Goal: Task Accomplishment & Management: Complete application form

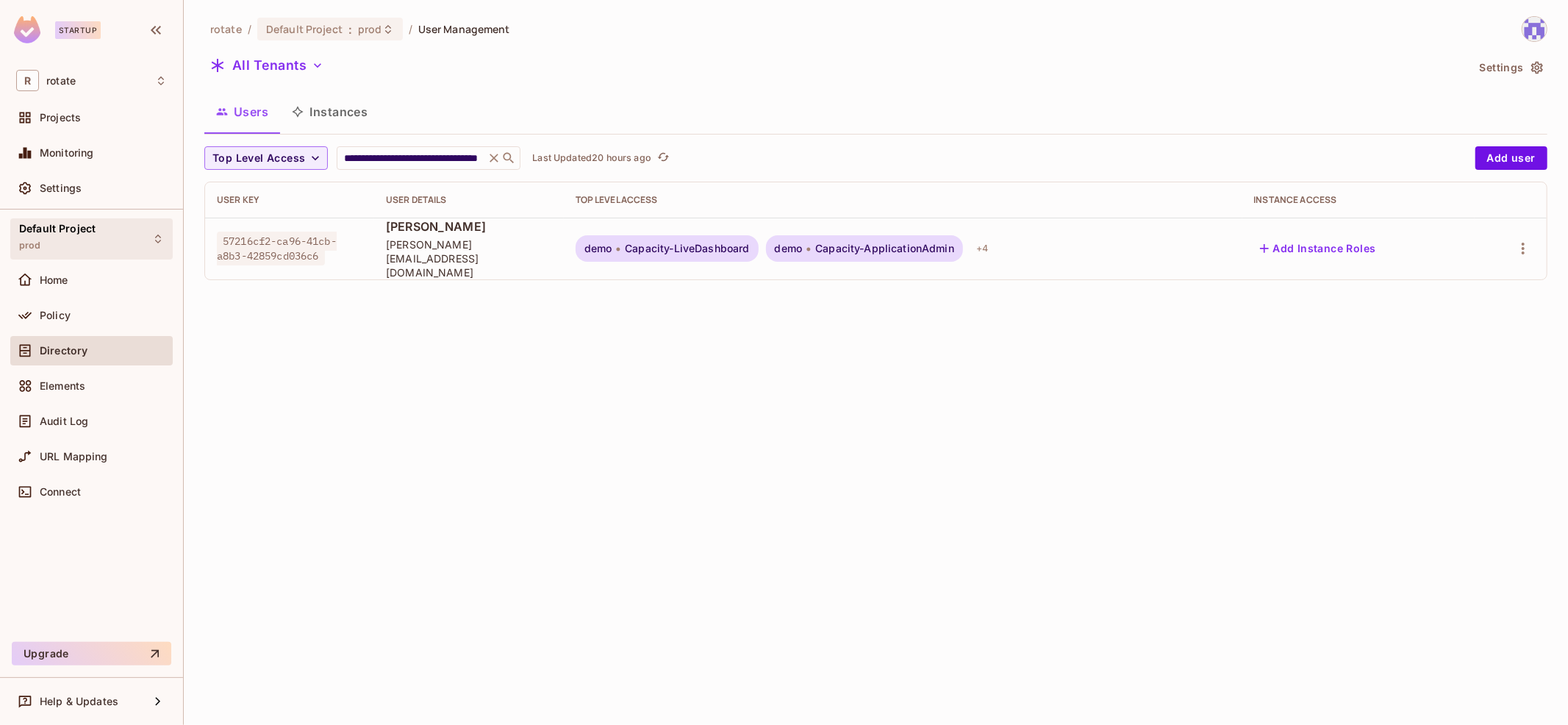
click at [103, 230] on div "Default Project prod" at bounding box center [91, 238] width 162 height 40
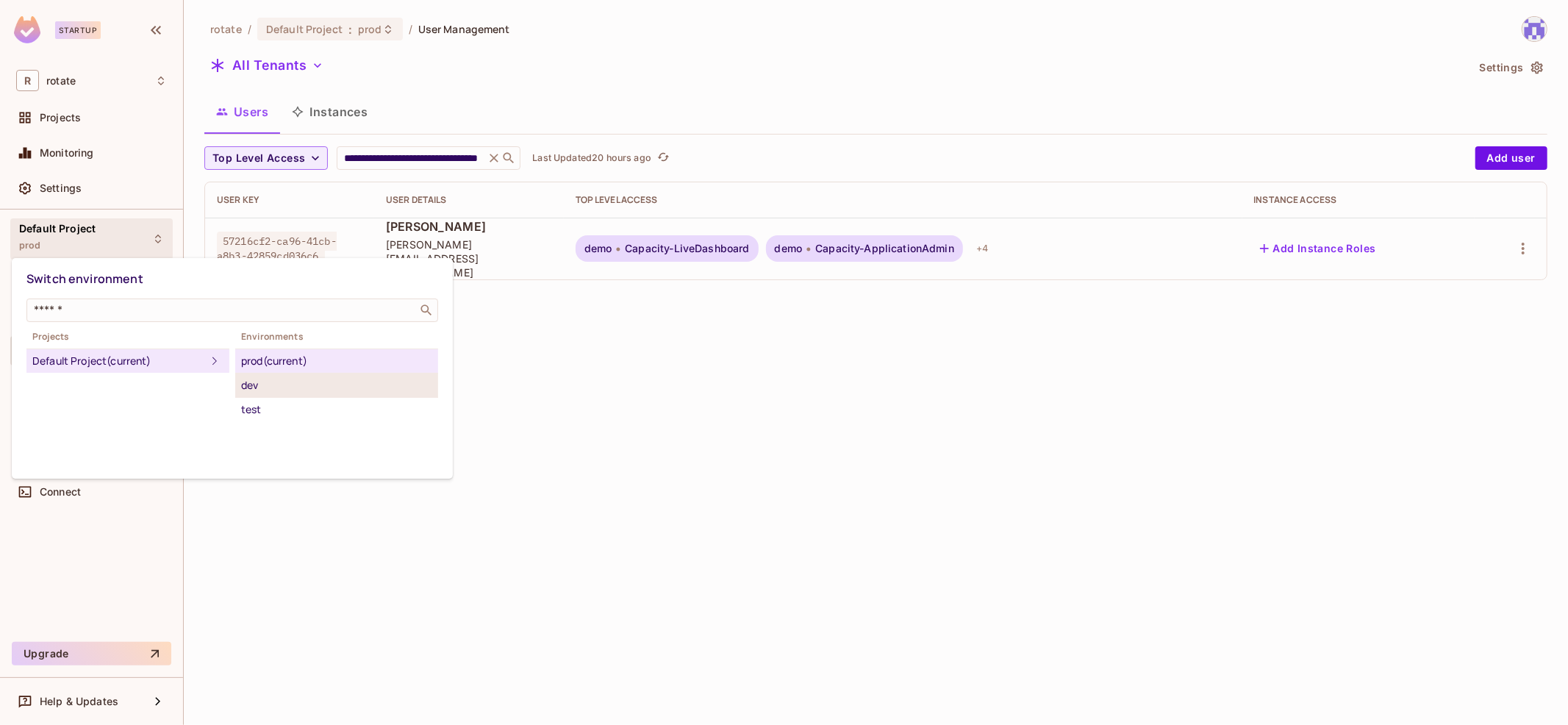
click at [363, 379] on div "dev" at bounding box center [337, 385] width 191 height 17
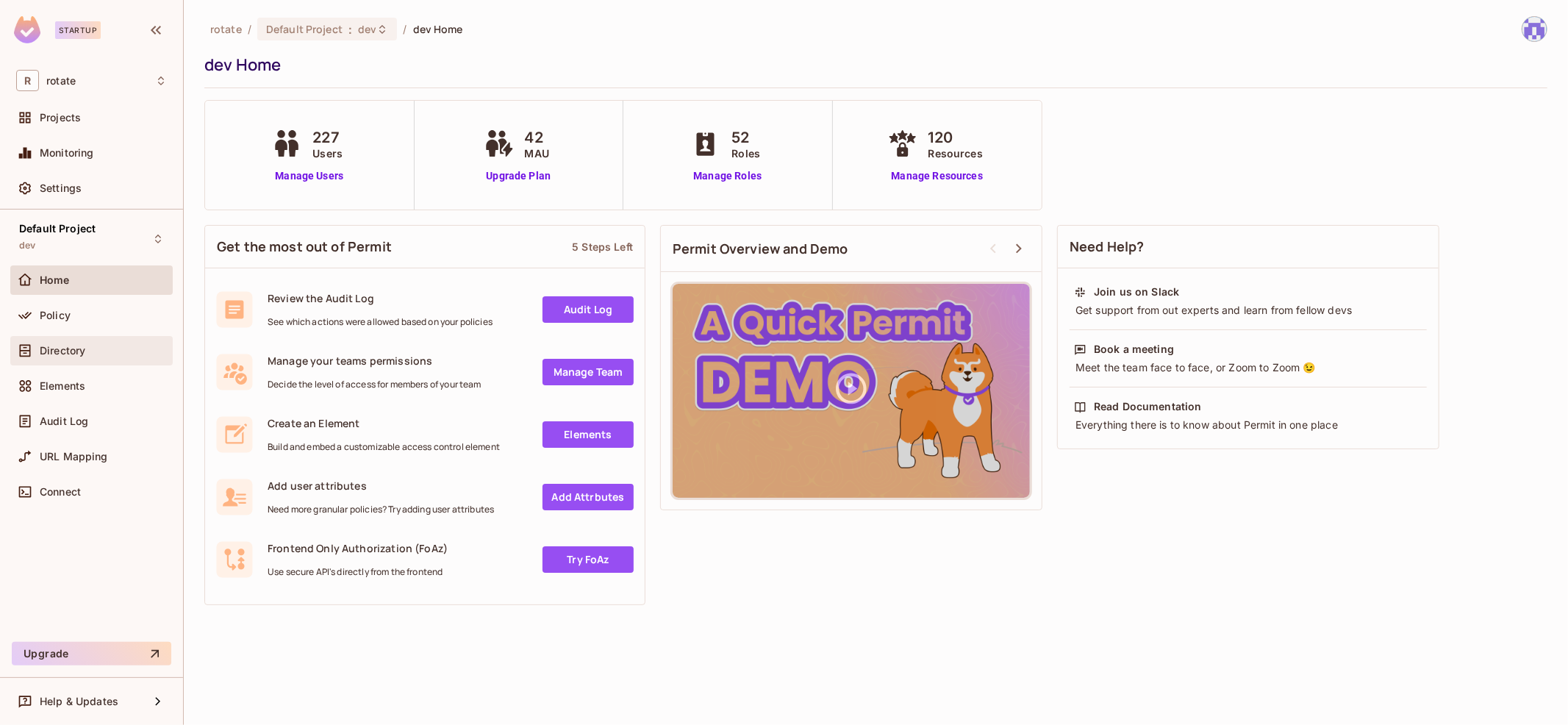
click at [109, 339] on div "Directory" at bounding box center [91, 350] width 162 height 29
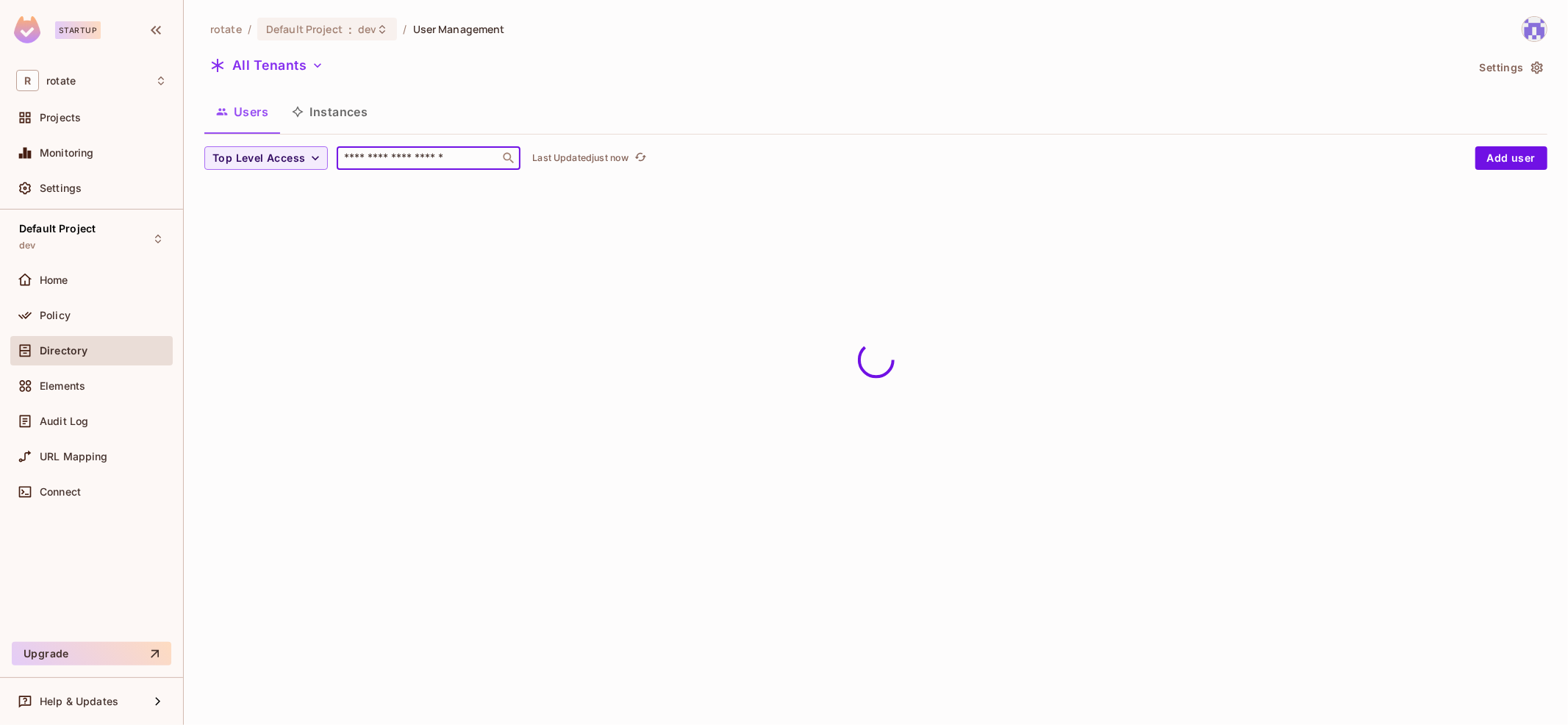
click at [387, 158] on input "text" at bounding box center [418, 158] width 155 height 15
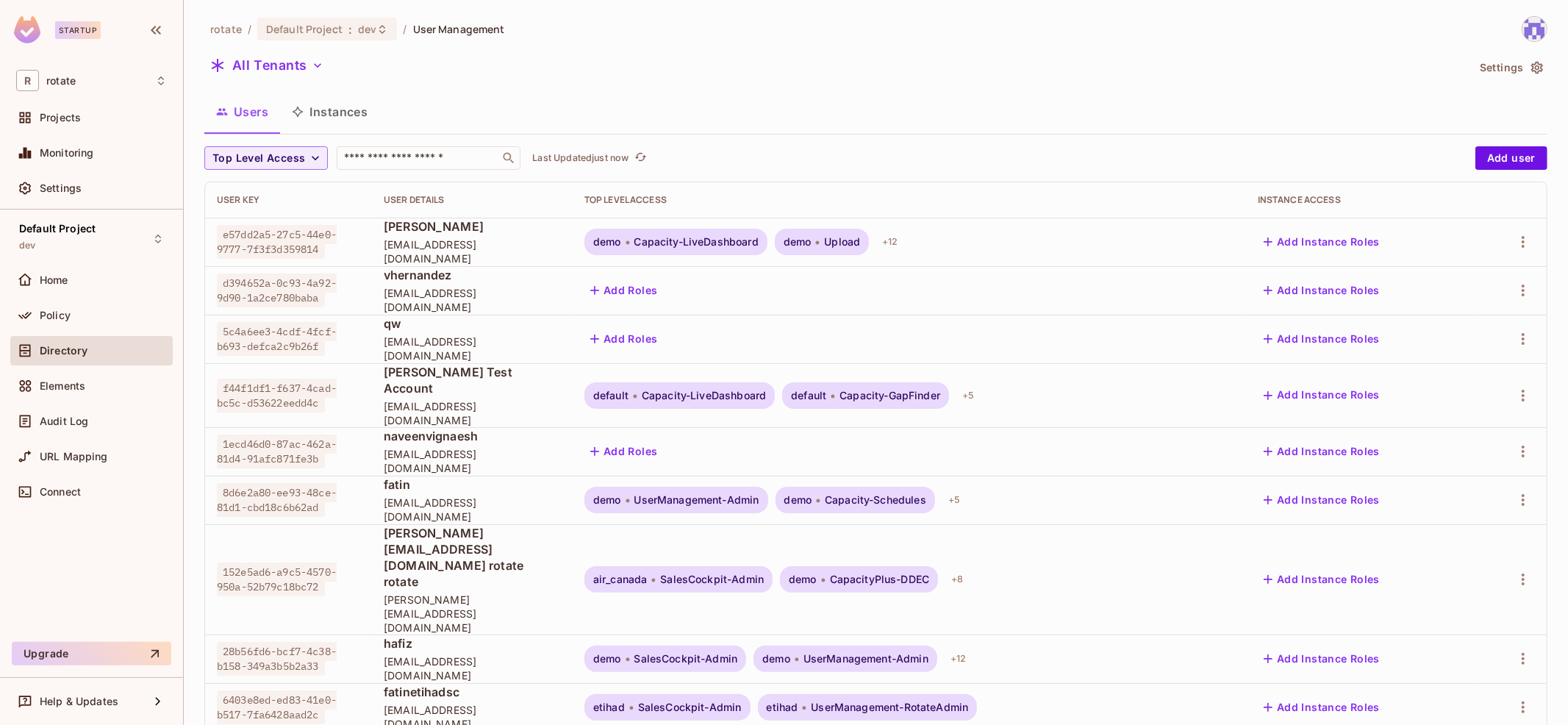
click at [468, 115] on div "Users Instances" at bounding box center [875, 111] width 1343 height 37
click at [401, 163] on input "text" at bounding box center [418, 158] width 155 height 15
type input "*"
click at [1512, 150] on button "Add user" at bounding box center [1511, 158] width 72 height 24
click at [1535, 151] on body "Startup R rotate Projects Monitoring Settings Default Project dev Home Policy D…" at bounding box center [784, 362] width 1568 height 725
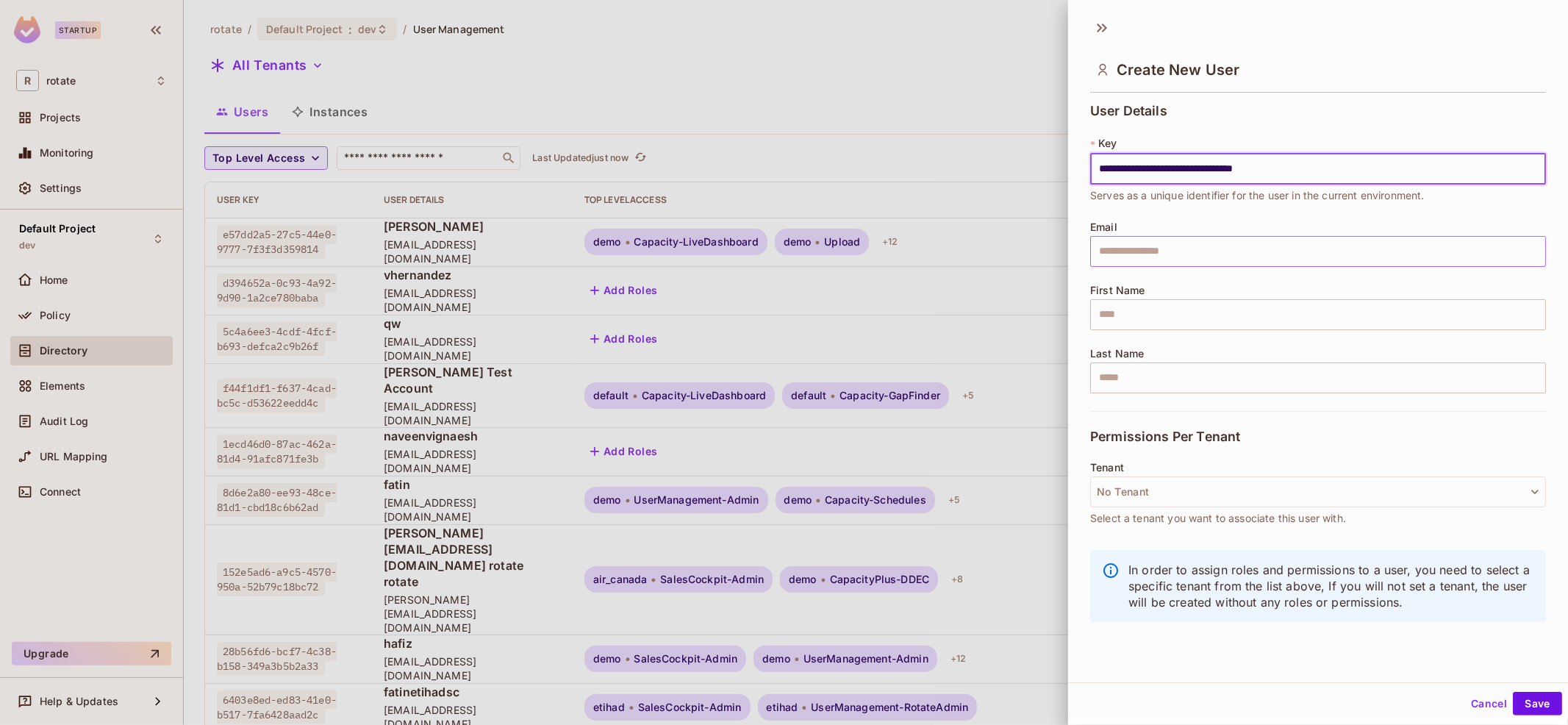
type input "**********"
click at [1212, 246] on input "text" at bounding box center [1318, 251] width 456 height 31
click at [1214, 250] on input "text" at bounding box center [1318, 251] width 456 height 31
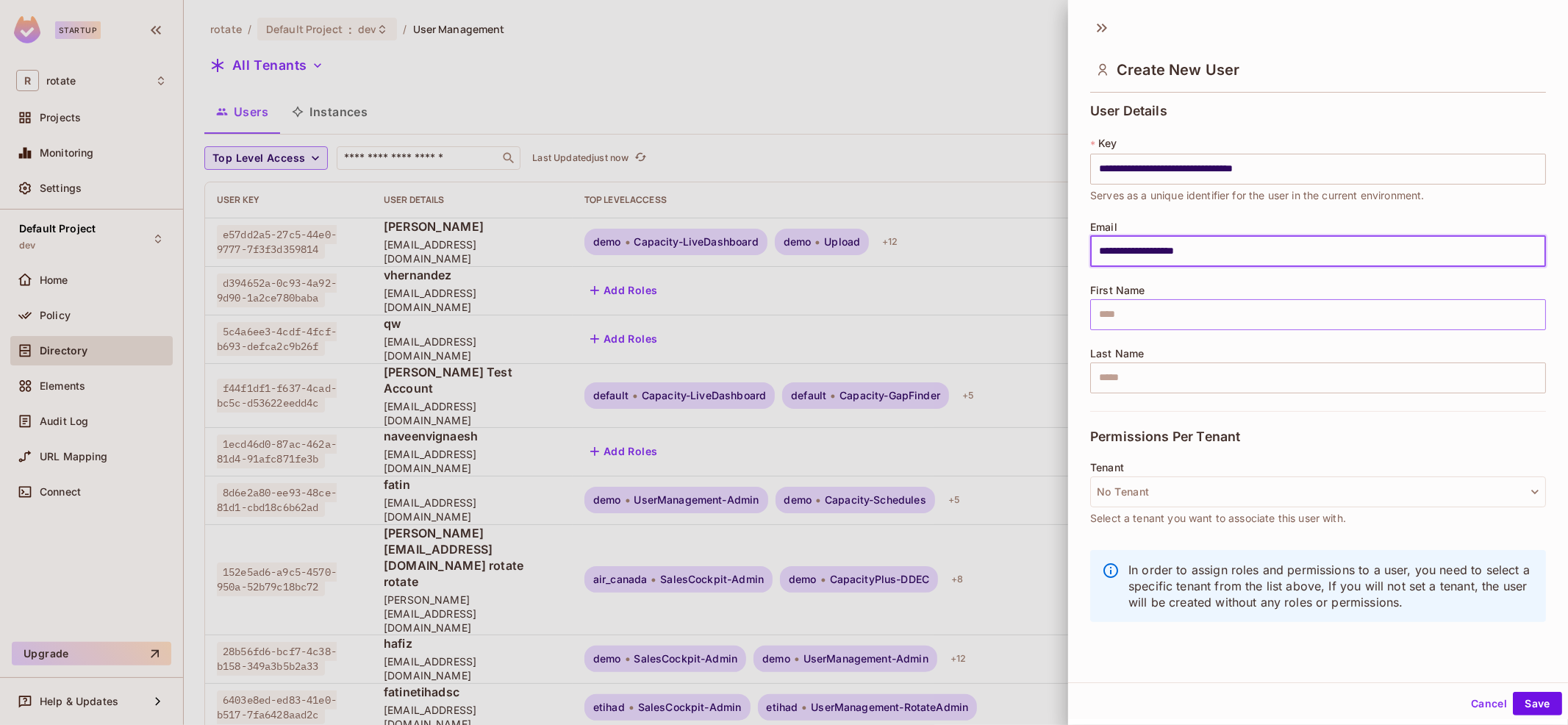
type input "**********"
click at [1211, 307] on input "text" at bounding box center [1318, 314] width 456 height 31
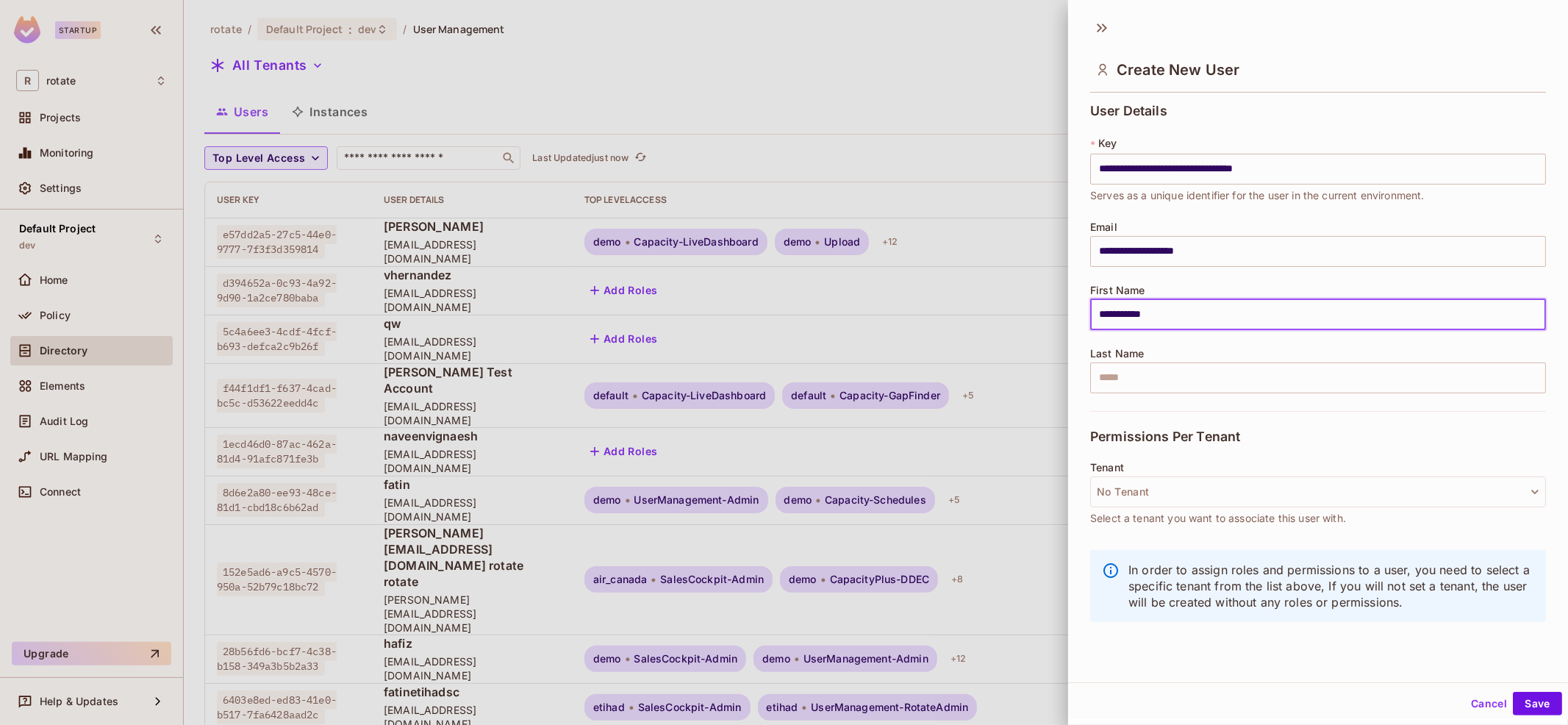
scroll to position [2, 0]
type input "**********"
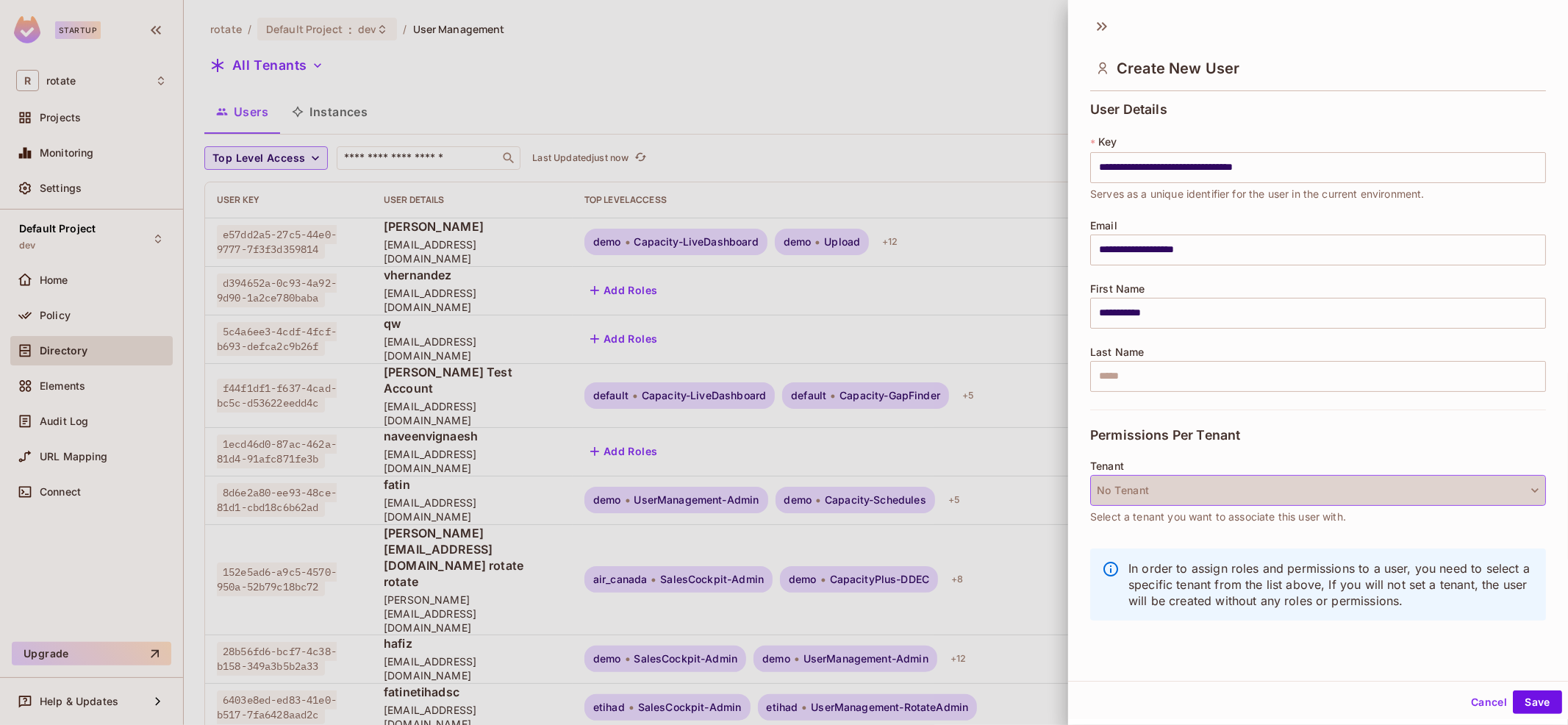
click at [1304, 499] on button "No Tenant" at bounding box center [1318, 490] width 456 height 31
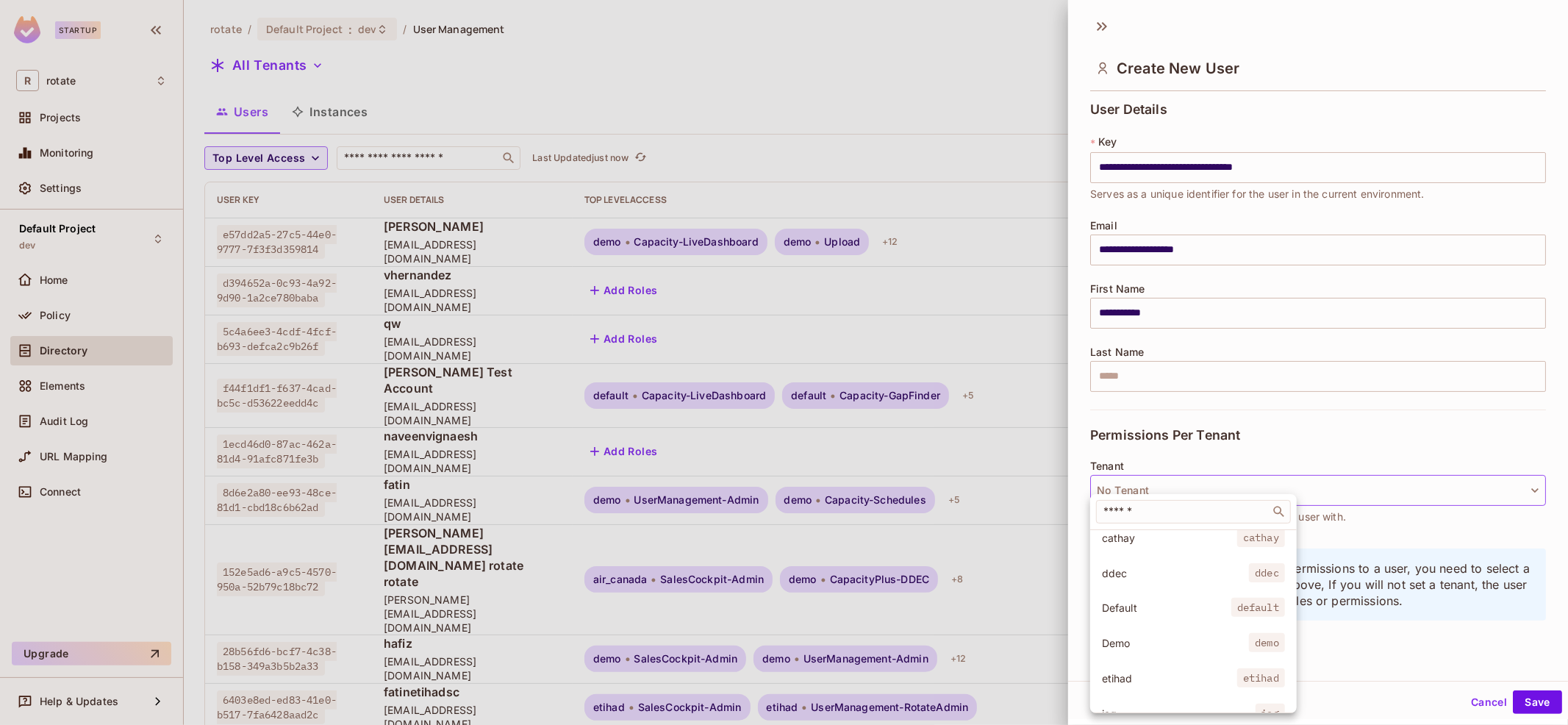
scroll to position [114, 0]
click at [1164, 641] on span "Demo" at bounding box center [1175, 642] width 147 height 14
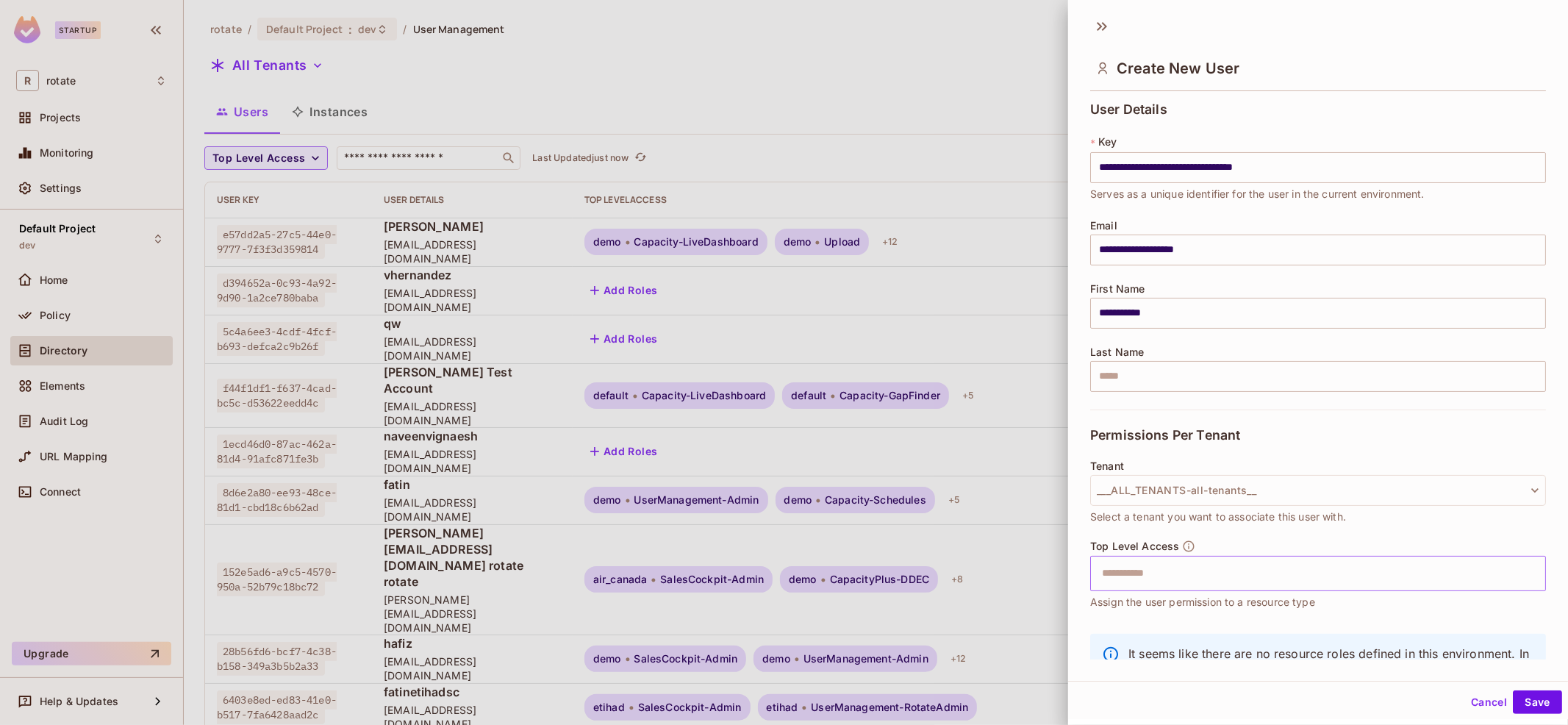
click at [1224, 571] on input "text" at bounding box center [1305, 573] width 424 height 29
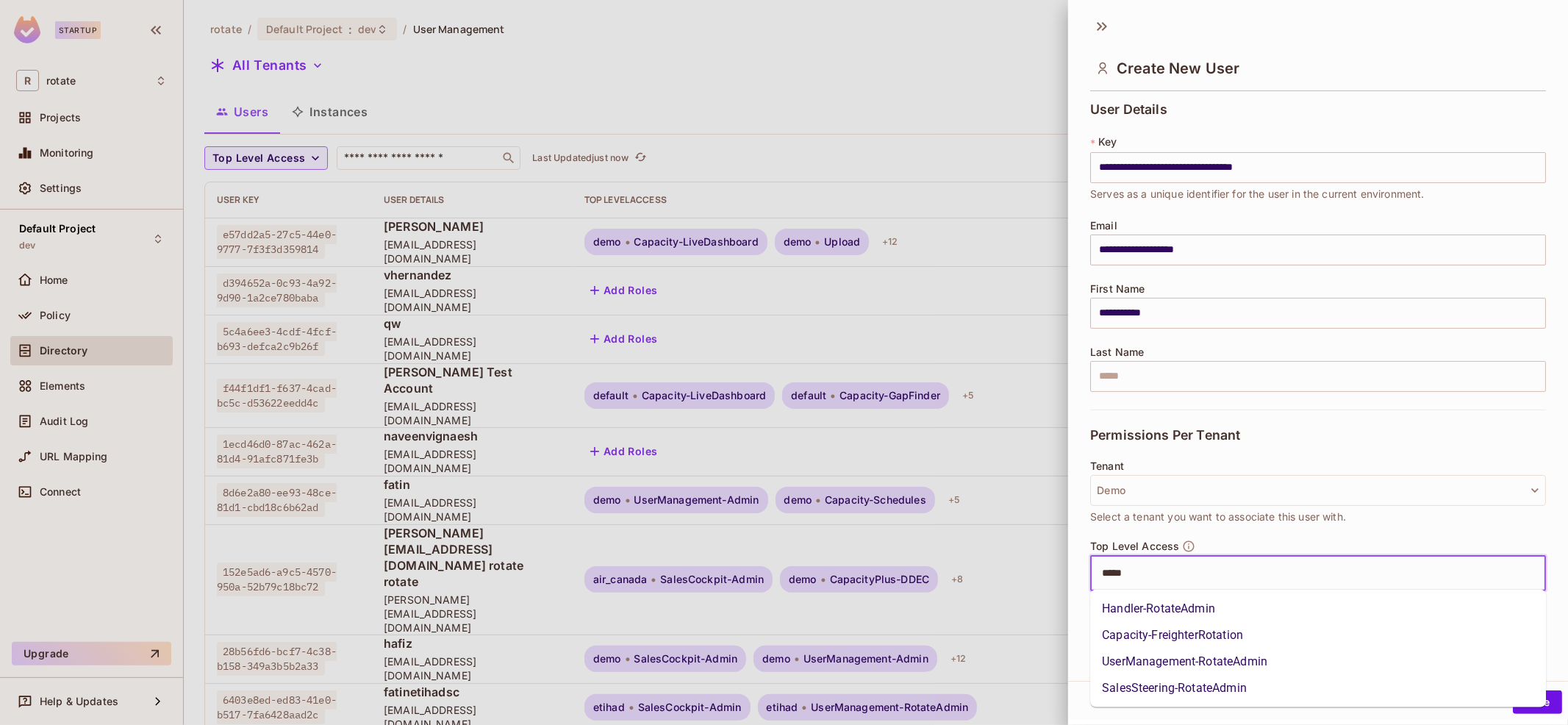
type input "******"
click at [1267, 642] on li "UserManagement-RotateAdmin" at bounding box center [1318, 636] width 456 height 27
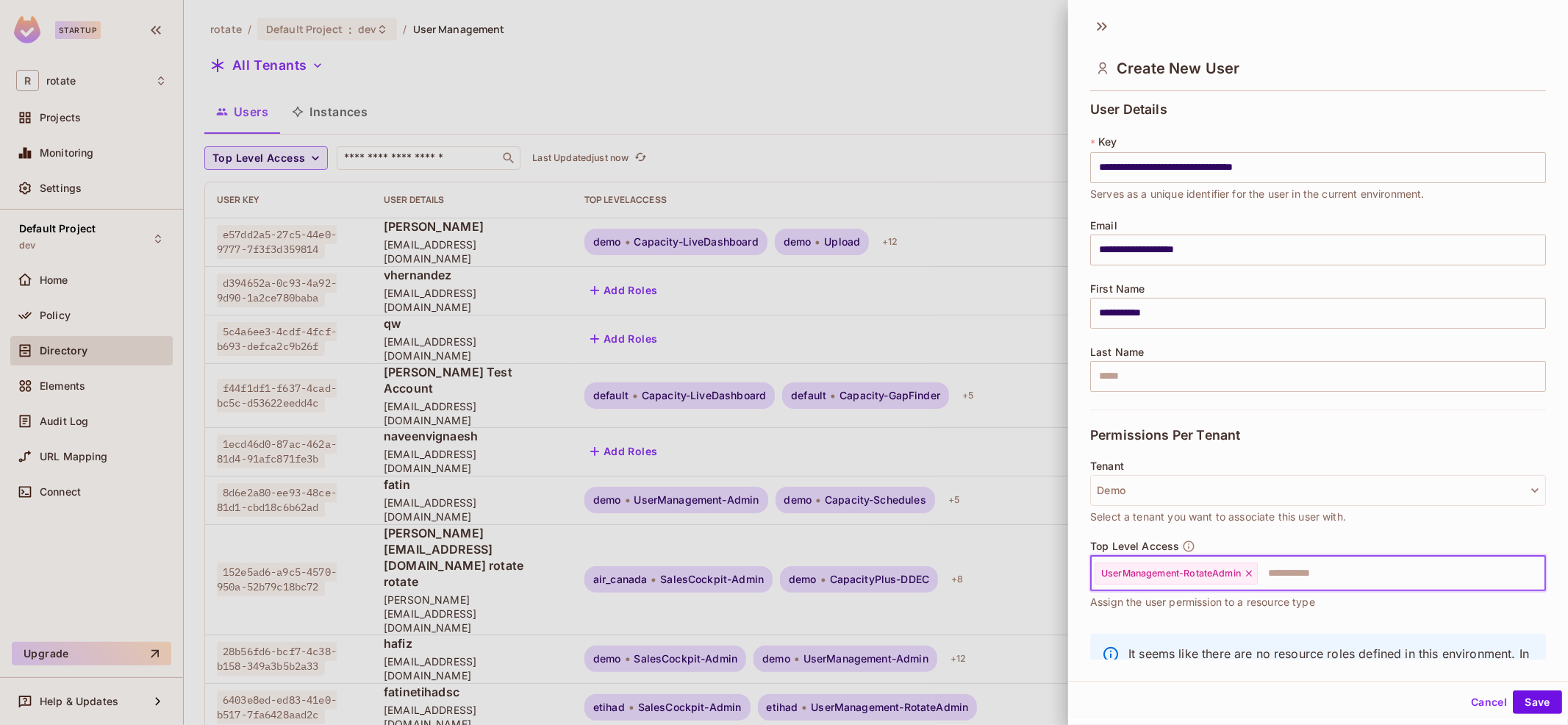
click at [1355, 616] on div "Top Level Access UserManagement-RotateAdmin ​ Assign the user permission to a r…" at bounding box center [1318, 582] width 456 height 85
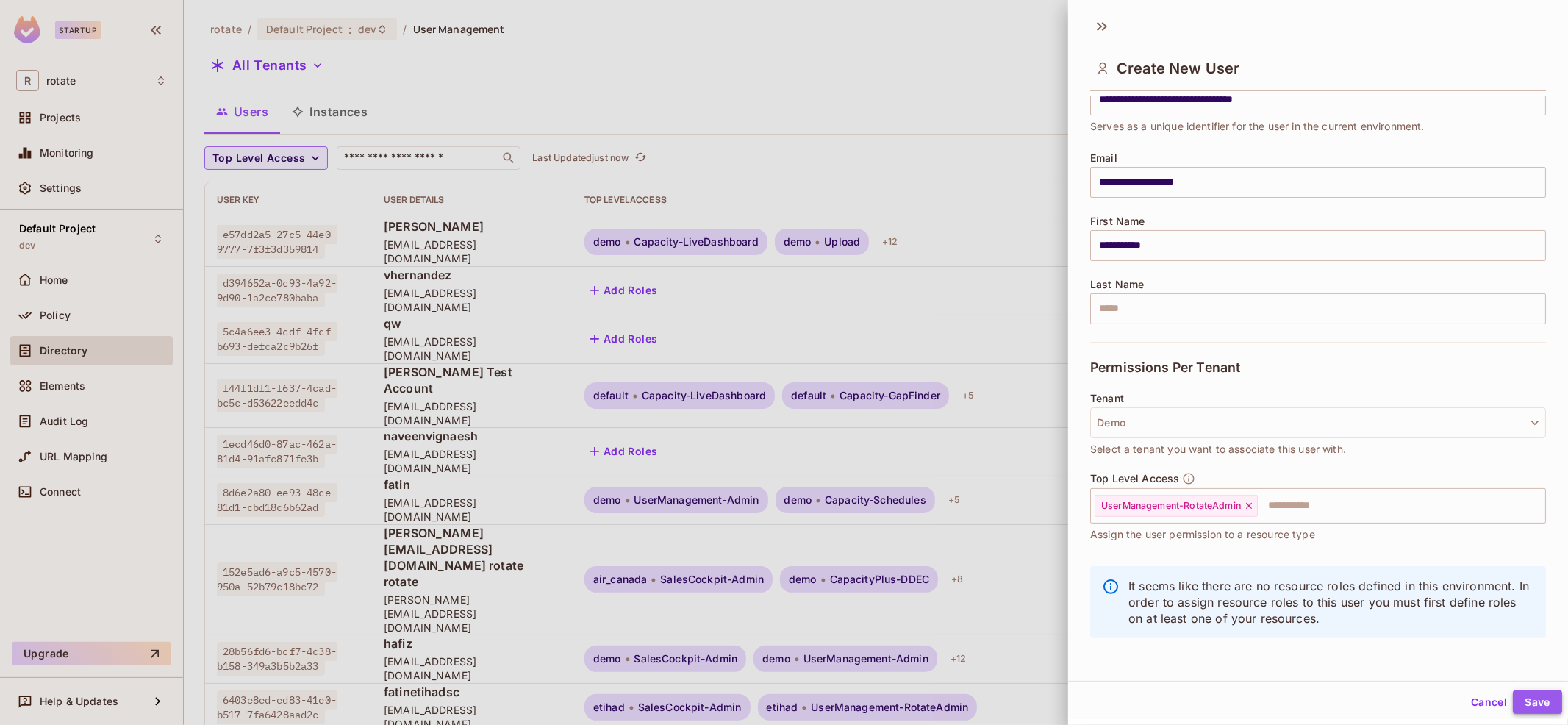
click at [1533, 700] on button "Save" at bounding box center [1537, 702] width 49 height 24
